Goal: Information Seeking & Learning: Learn about a topic

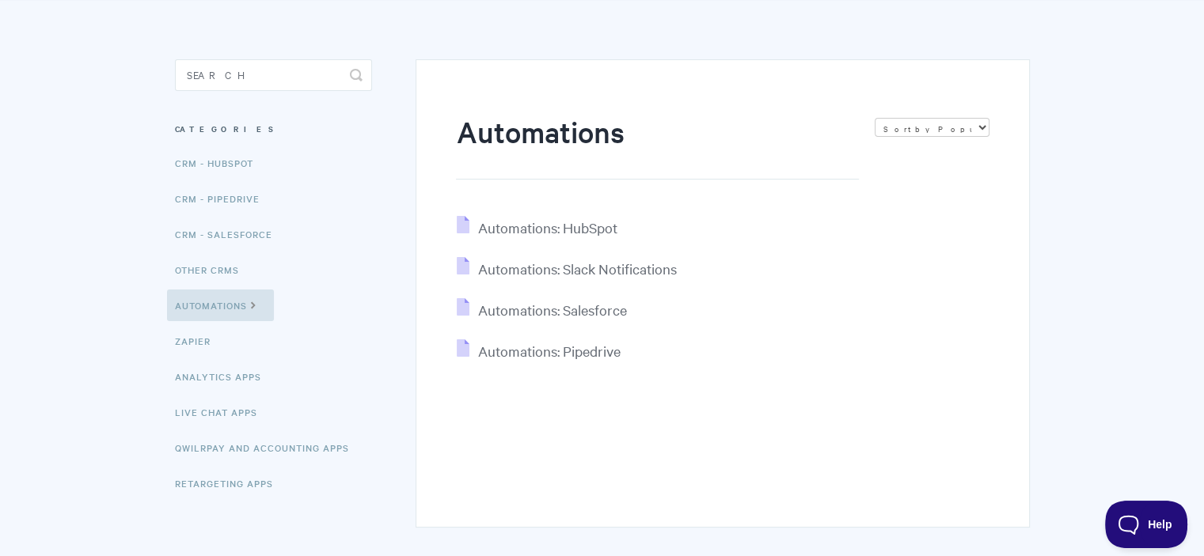
scroll to position [97, 0]
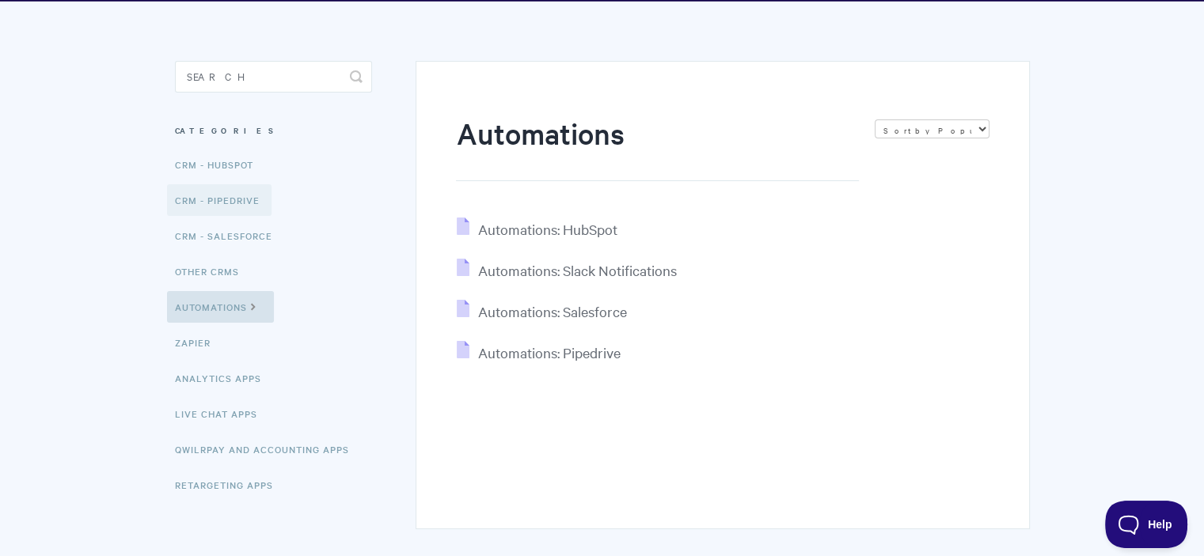
click at [245, 198] on link "CRM - Pipedrive" at bounding box center [219, 200] width 104 height 32
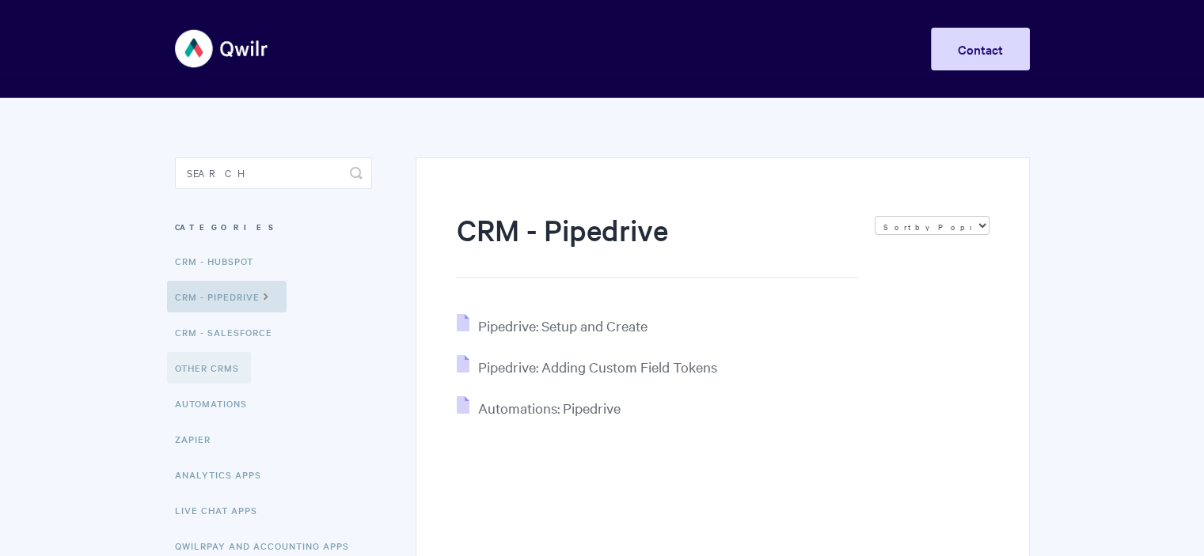
click at [233, 376] on link "Other CRMs" at bounding box center [209, 368] width 84 height 32
